Goal: Information Seeking & Learning: Find specific fact

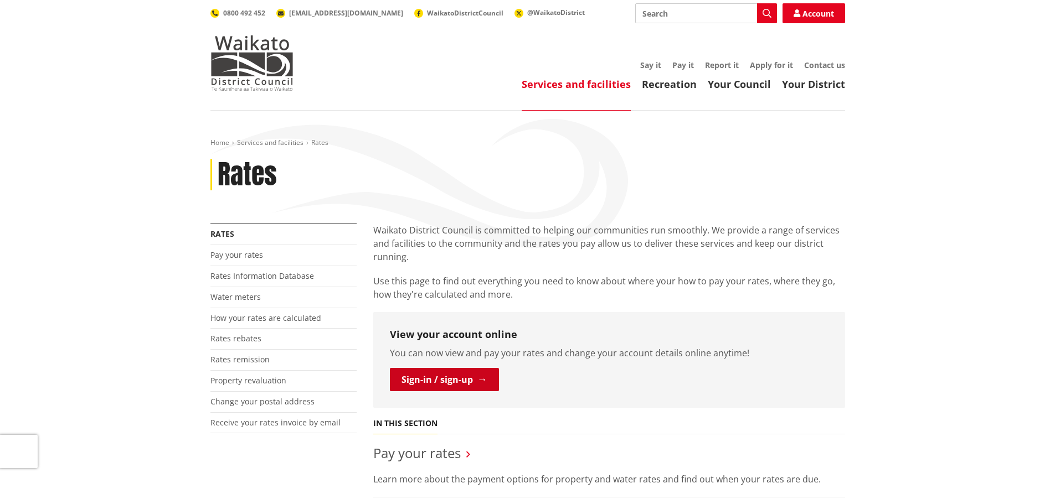
click at [422, 377] on link "Sign-in / sign-up" at bounding box center [444, 379] width 109 height 23
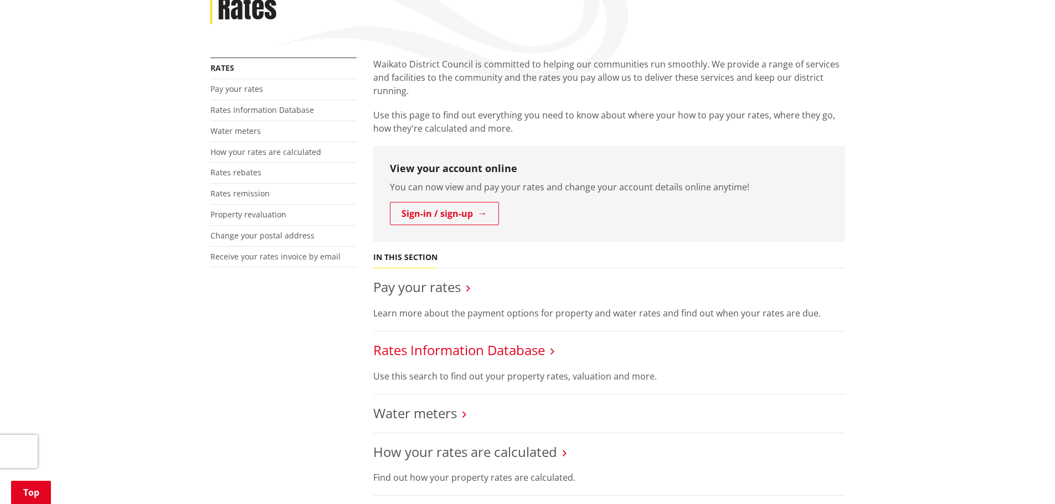
click at [422, 349] on link "Rates Information Database" at bounding box center [459, 350] width 172 height 18
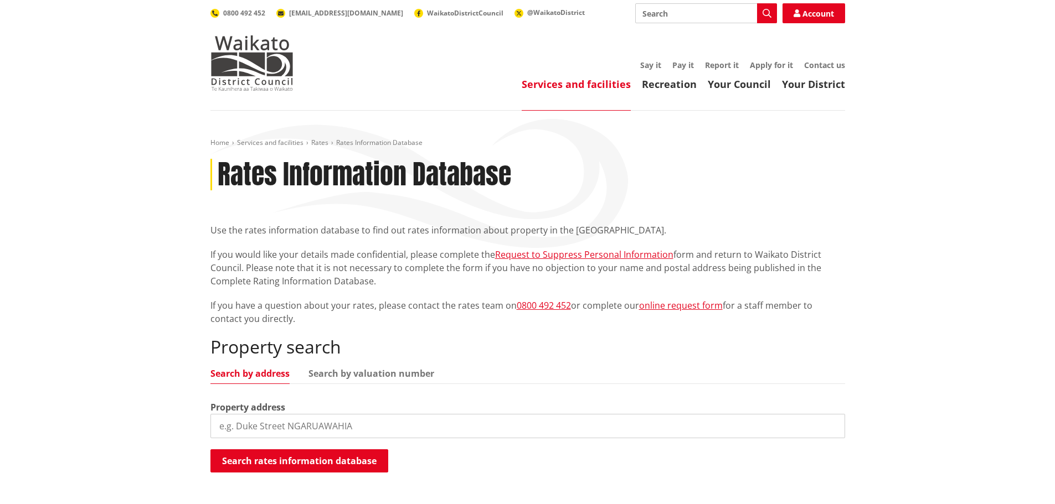
drag, startPoint x: 269, startPoint y: 425, endPoint x: 250, endPoint y: 412, distance: 23.0
click at [268, 424] on input "search" at bounding box center [527, 426] width 634 height 24
type input "1 Galston"
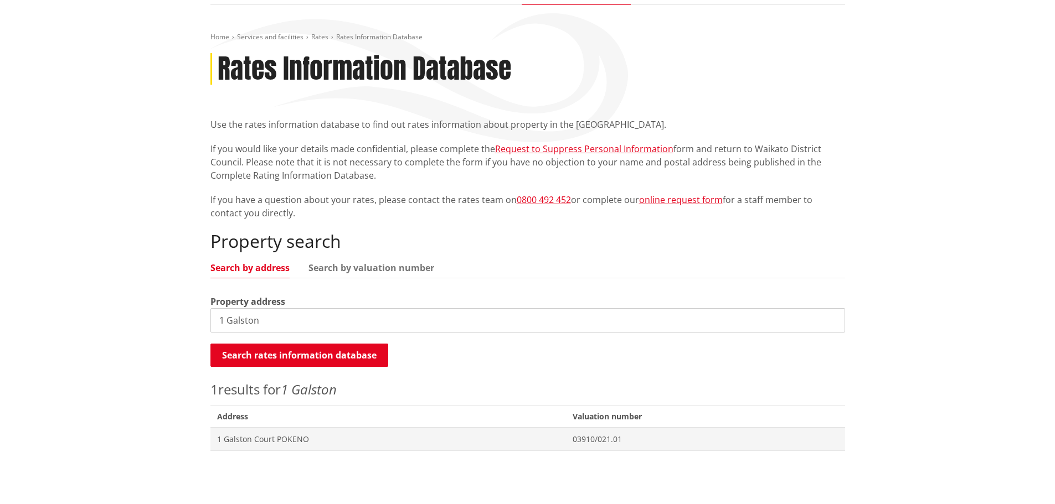
scroll to position [111, 0]
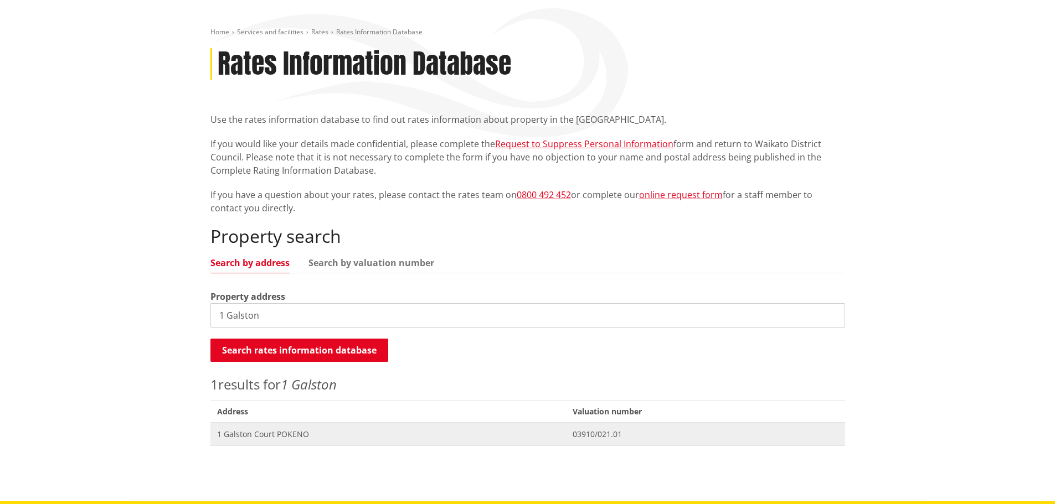
click at [256, 433] on span "1 Galston Court POKENO" at bounding box center [388, 434] width 342 height 11
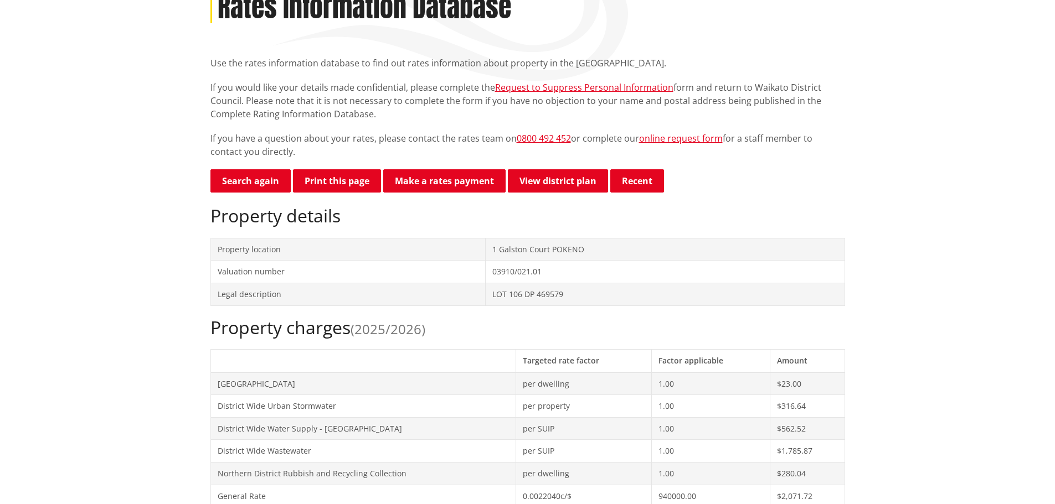
scroll to position [332, 0]
